Goal: Information Seeking & Learning: Learn about a topic

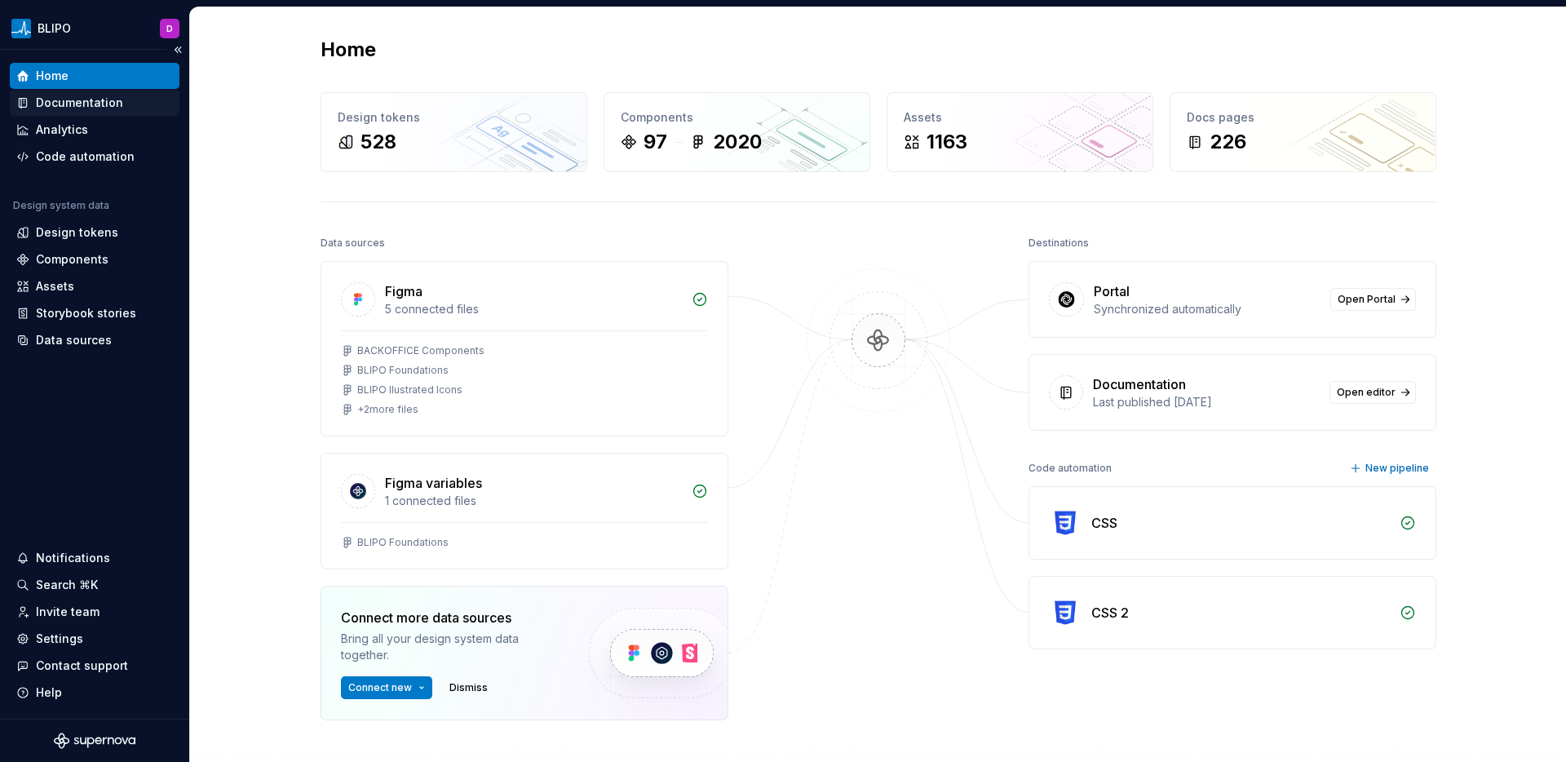
click at [106, 104] on div "Documentation" at bounding box center [79, 103] width 87 height 16
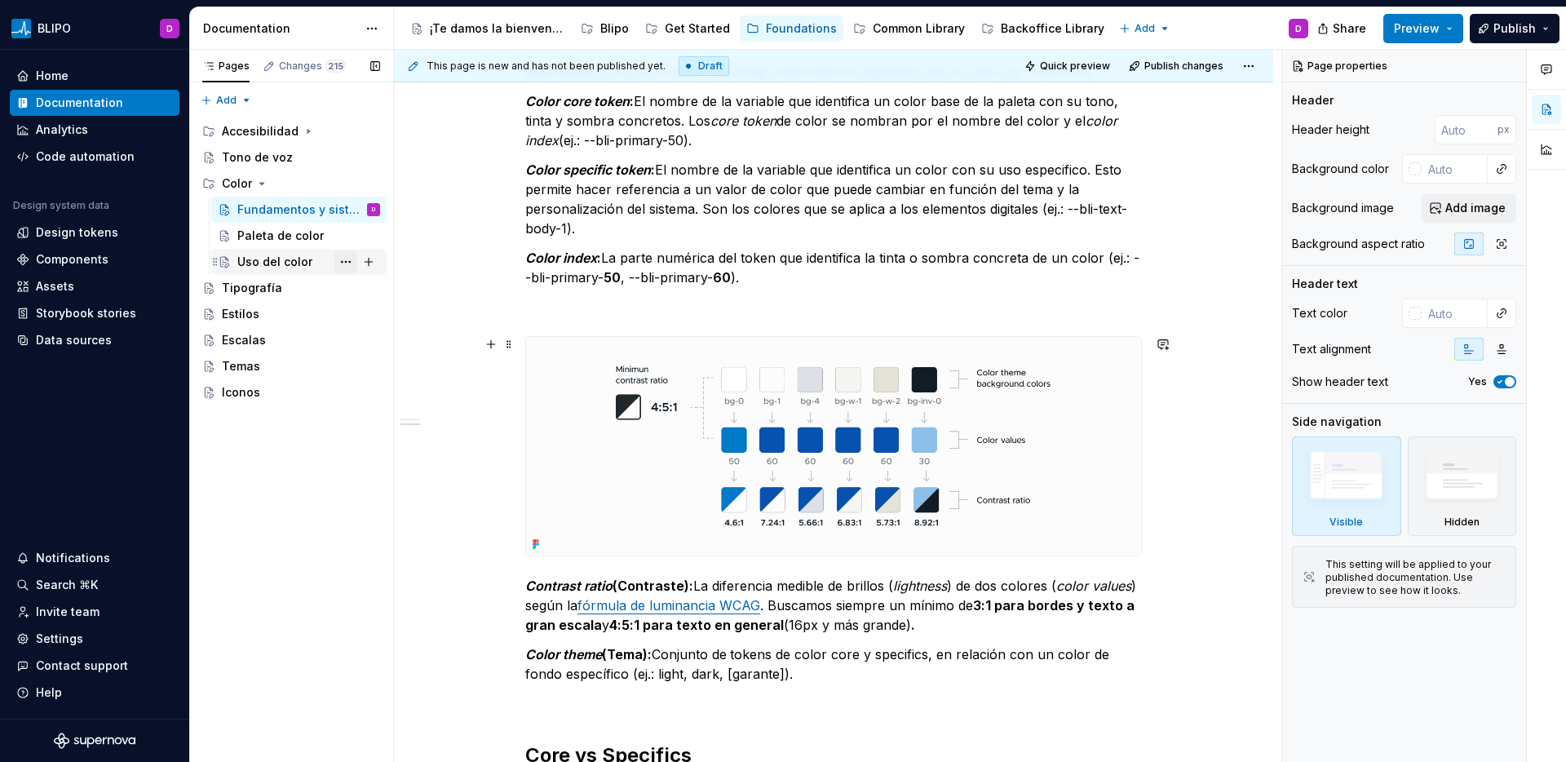
scroll to position [1044, 0]
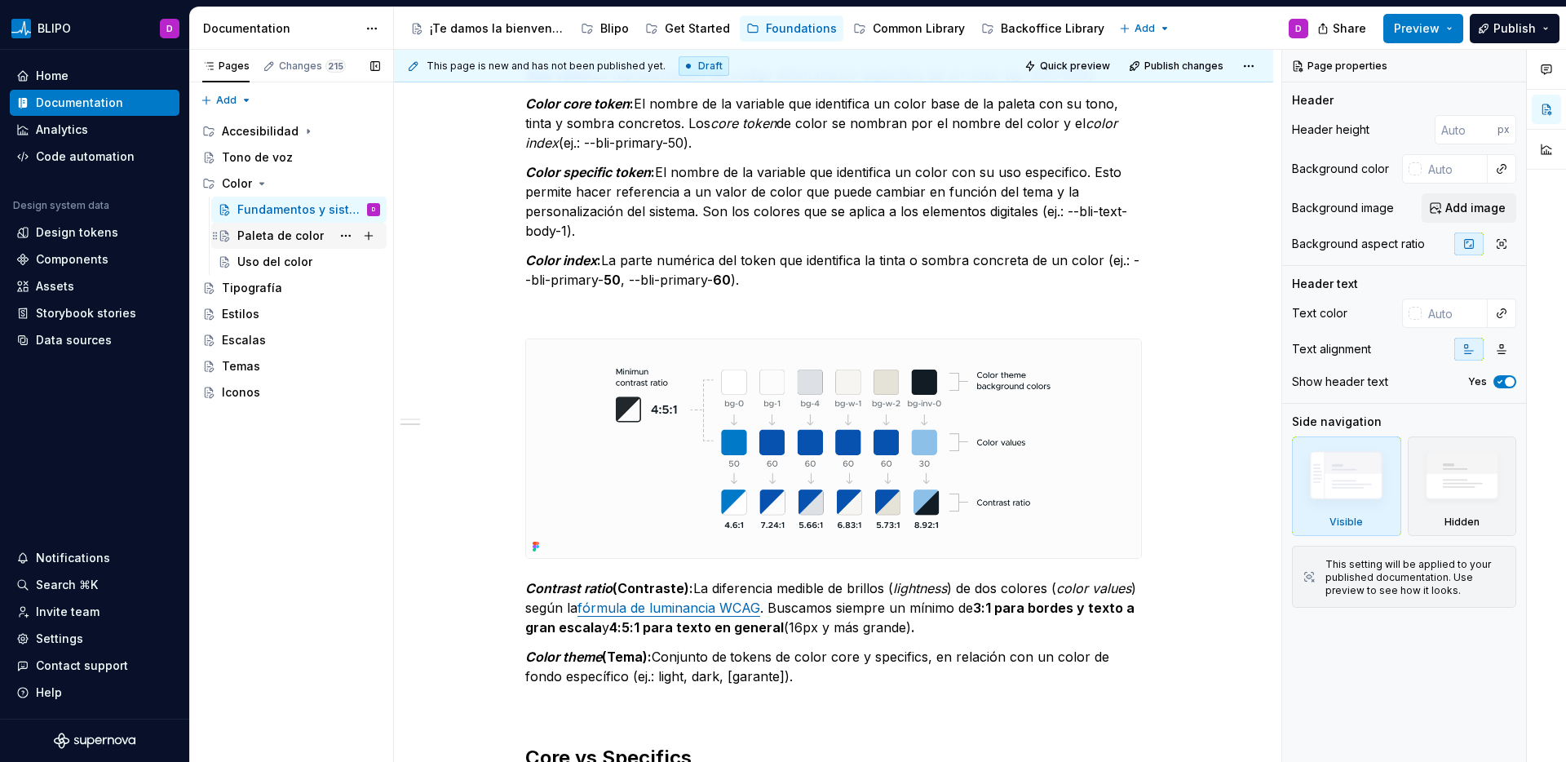
click at [280, 244] on div "Paleta de color" at bounding box center [308, 235] width 143 height 23
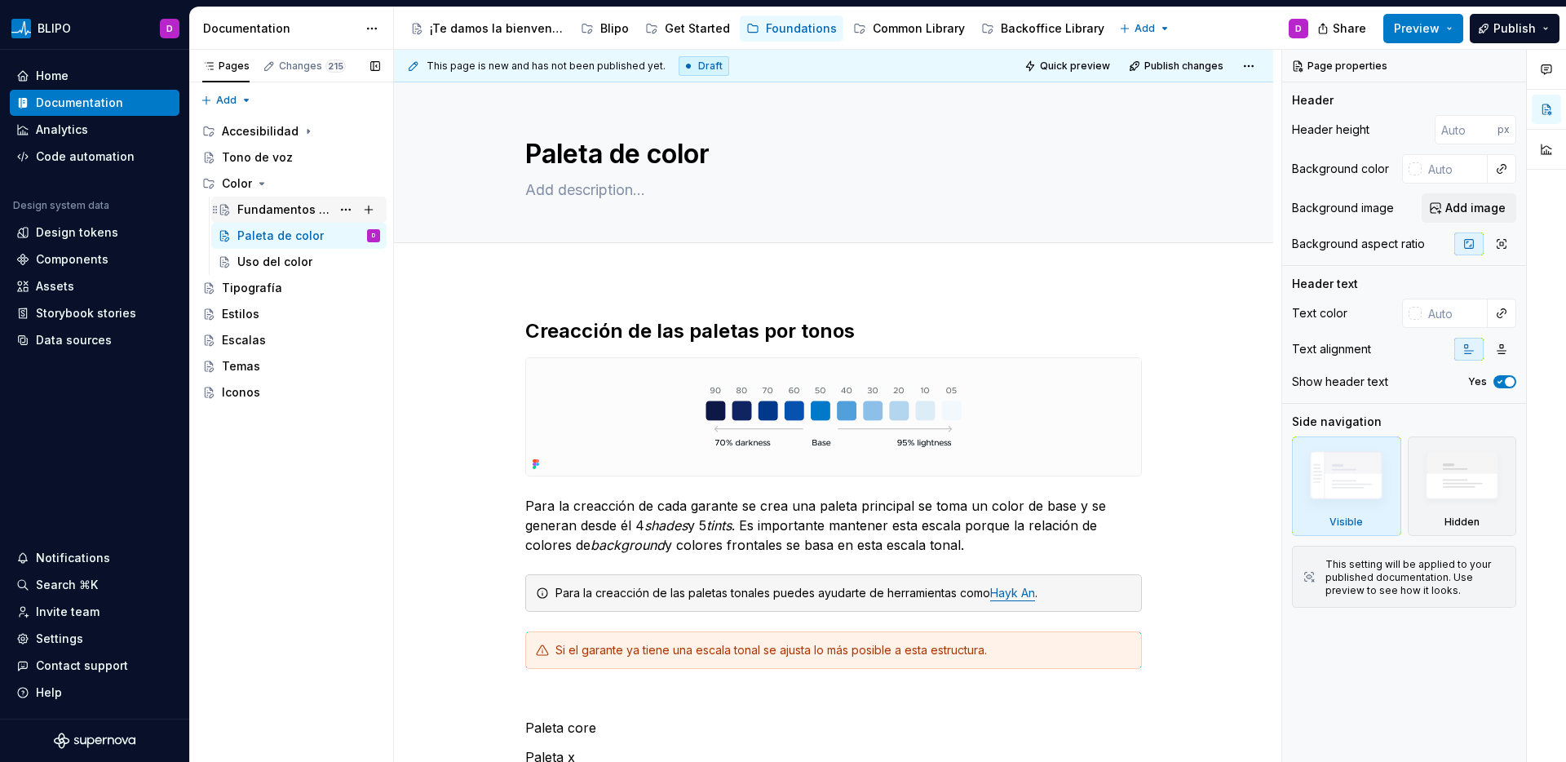
click at [250, 209] on div "Fundamentos y sistema" at bounding box center [284, 209] width 94 height 16
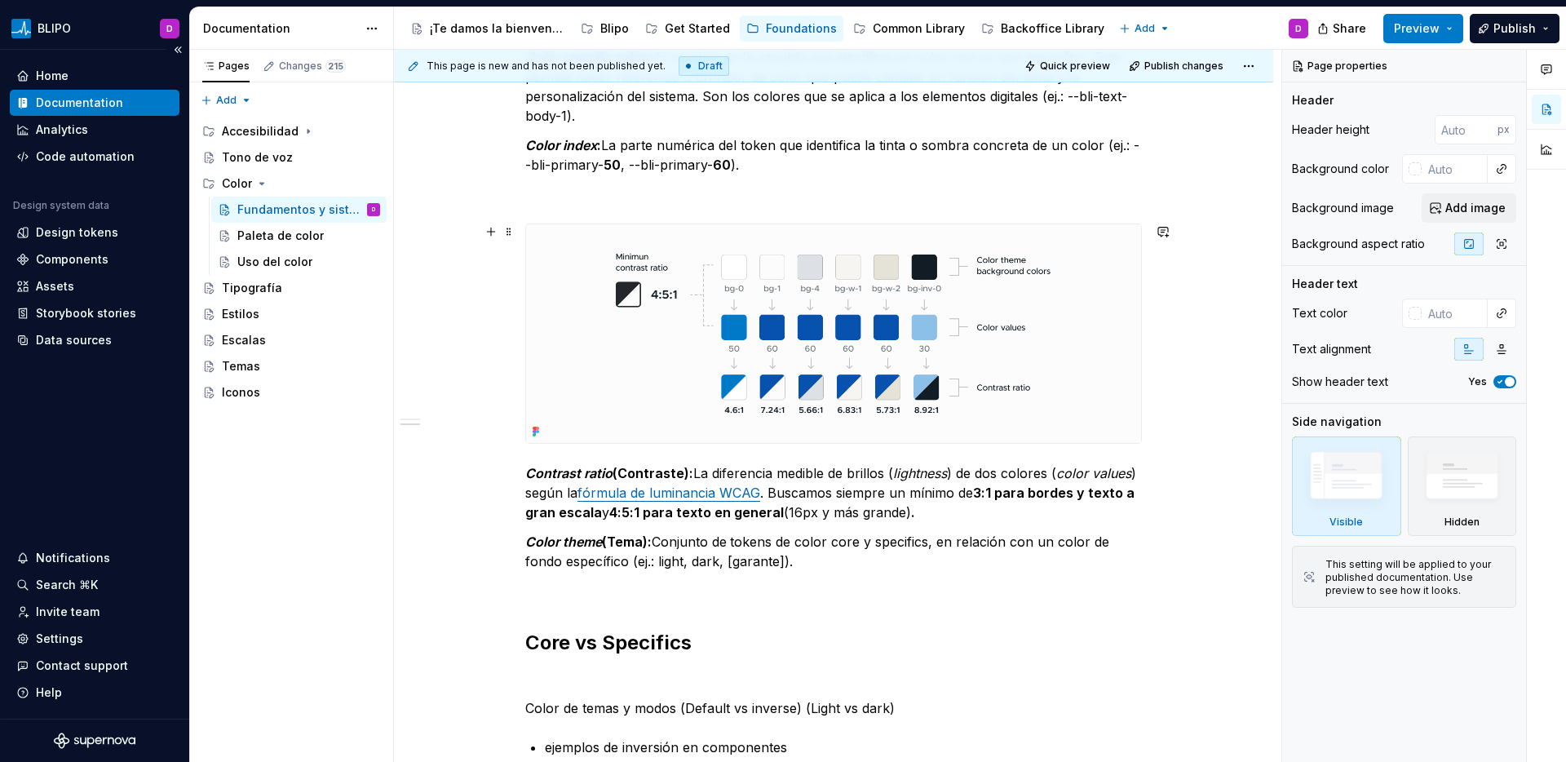
scroll to position [1162, 0]
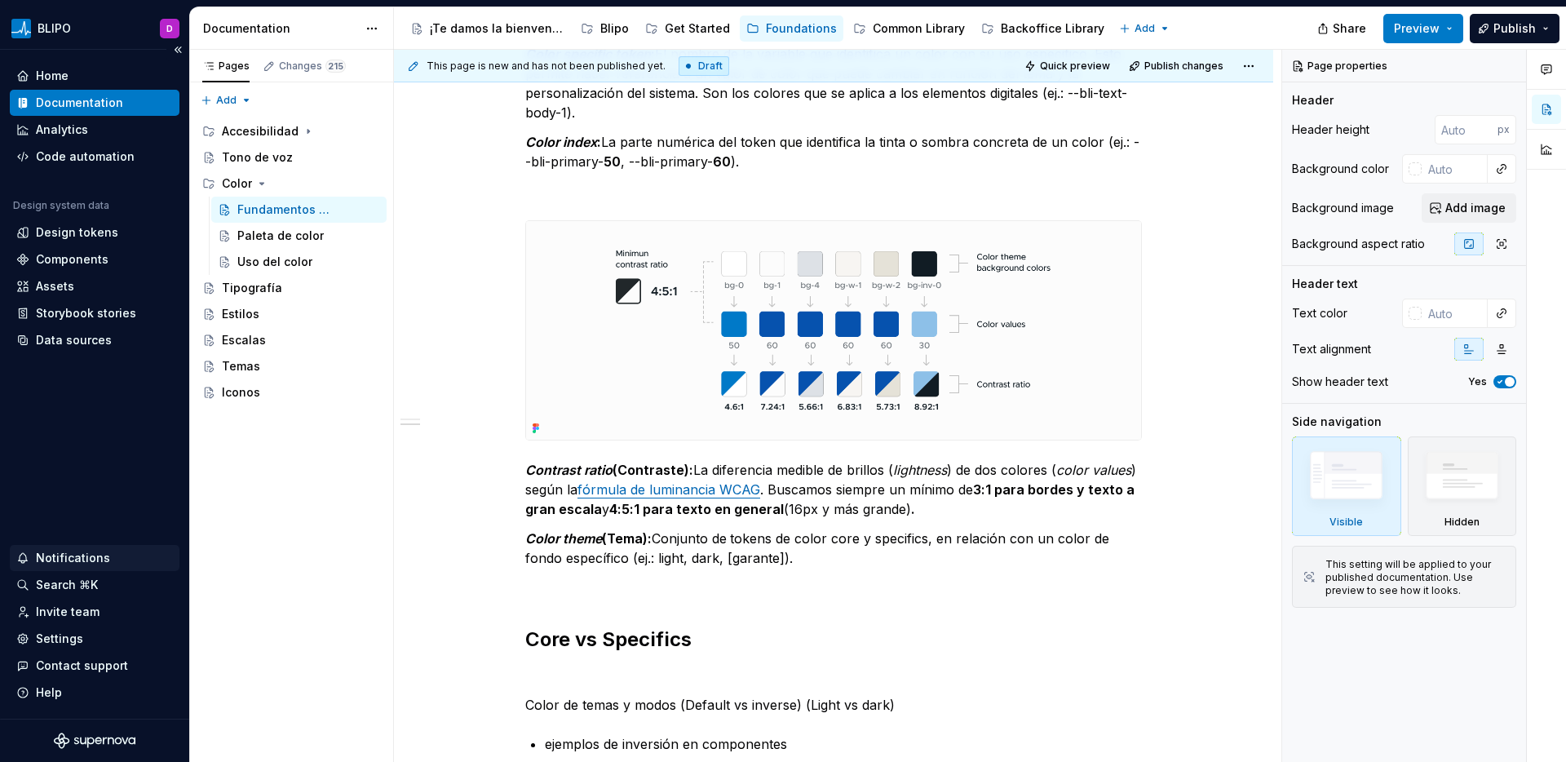
type textarea "*"
